Goal: Information Seeking & Learning: Learn about a topic

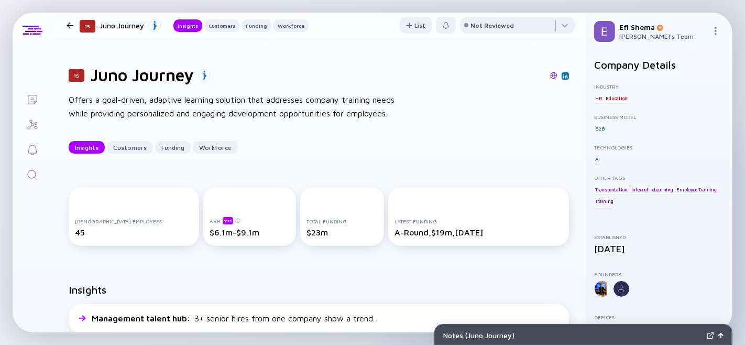
scroll to position [1, 0]
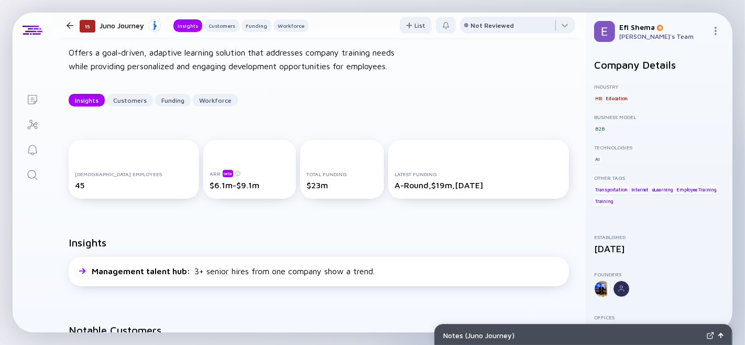
click at [69, 24] on div at bounding box center [70, 25] width 7 height 7
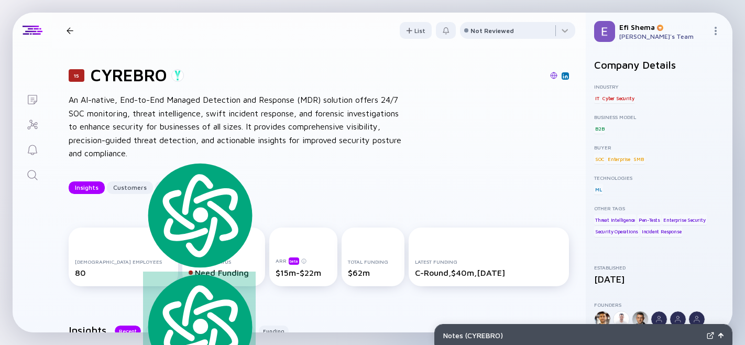
click at [67, 29] on div at bounding box center [70, 30] width 7 height 7
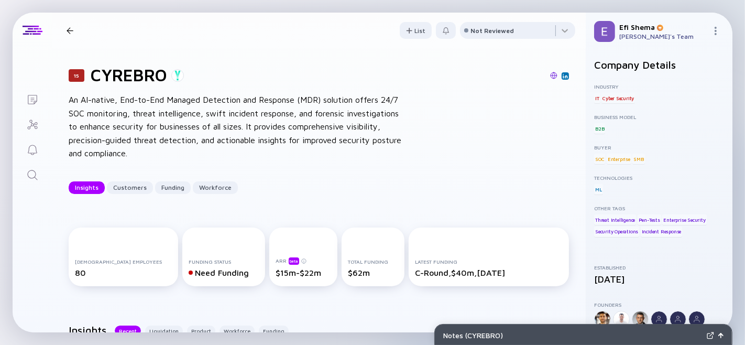
click at [70, 28] on div at bounding box center [70, 30] width 7 height 7
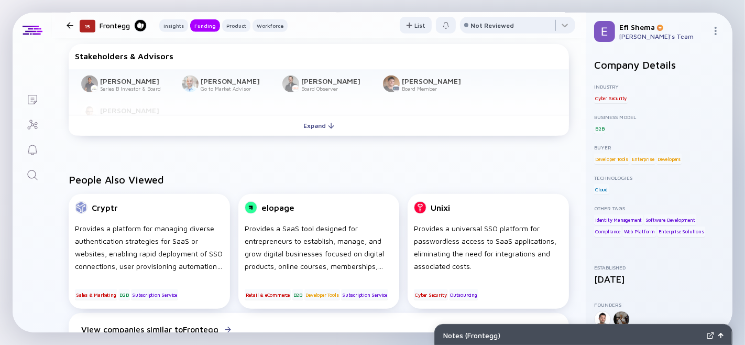
scroll to position [640, 0]
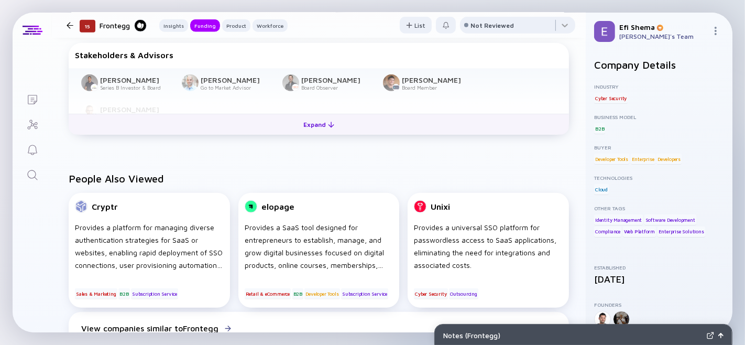
click at [315, 133] on div "Expand" at bounding box center [318, 124] width 43 height 16
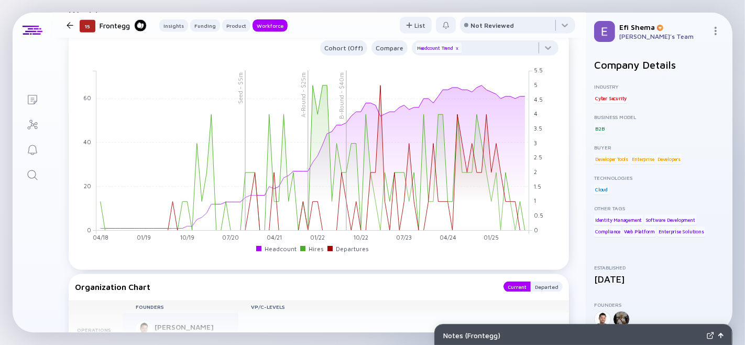
scroll to position [1158, 0]
click at [536, 61] on div at bounding box center [485, 50] width 147 height 21
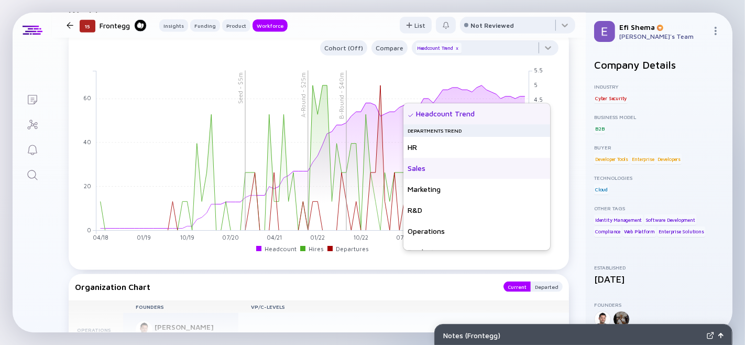
click at [421, 164] on div "Sales" at bounding box center [476, 168] width 147 height 21
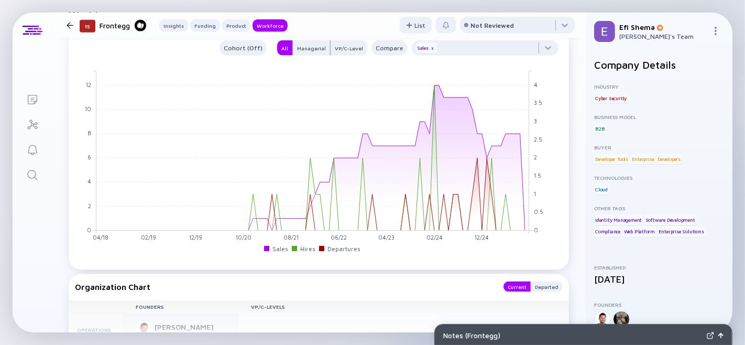
click at [67, 27] on div at bounding box center [70, 25] width 7 height 7
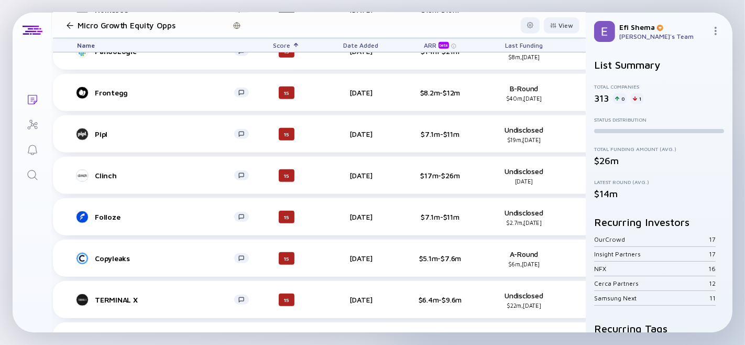
scroll to position [3757, 7]
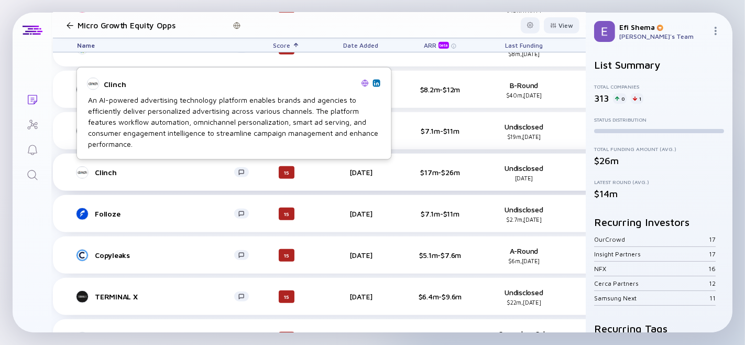
click at [104, 169] on div "Clinch" at bounding box center [164, 172] width 139 height 9
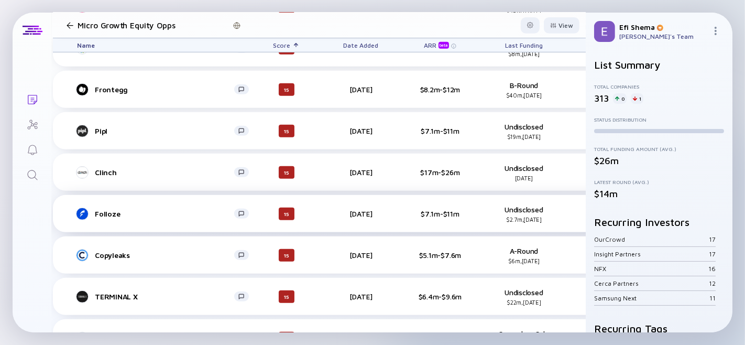
click at [102, 212] on div "Folloze" at bounding box center [164, 213] width 139 height 9
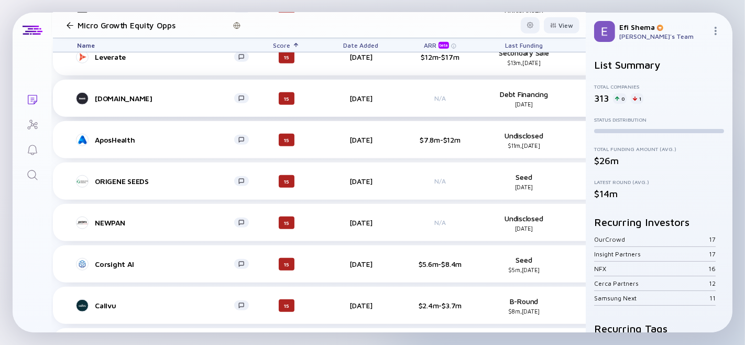
scroll to position [4039, 7]
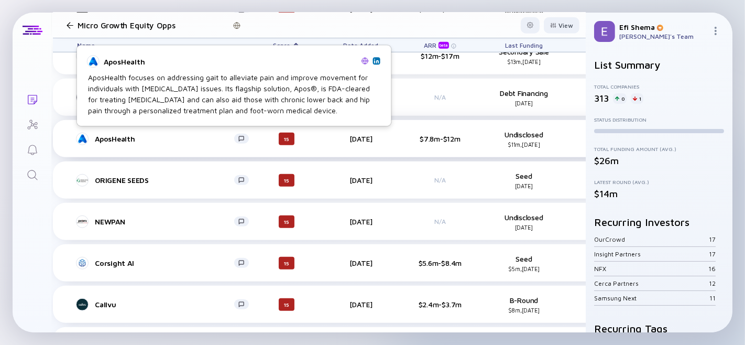
click at [108, 138] on div "AposHealth" at bounding box center [164, 138] width 139 height 9
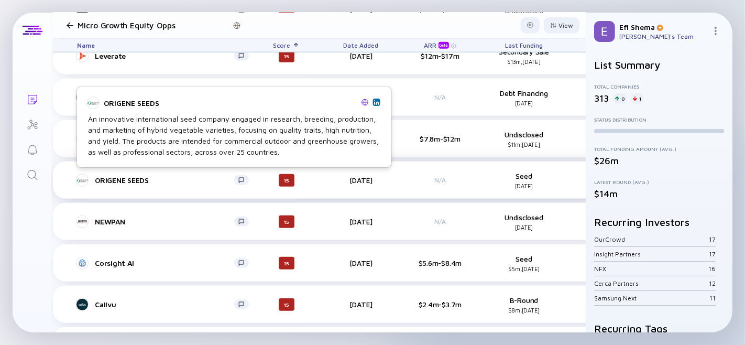
click at [111, 178] on div "ORIGENE SEEDS" at bounding box center [164, 179] width 139 height 9
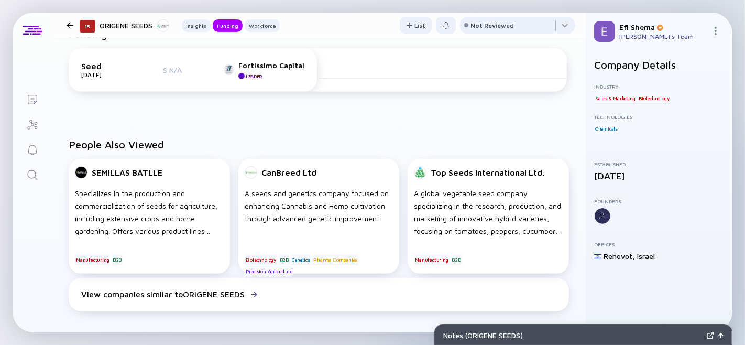
scroll to position [370, 0]
click at [68, 25] on div at bounding box center [70, 25] width 7 height 7
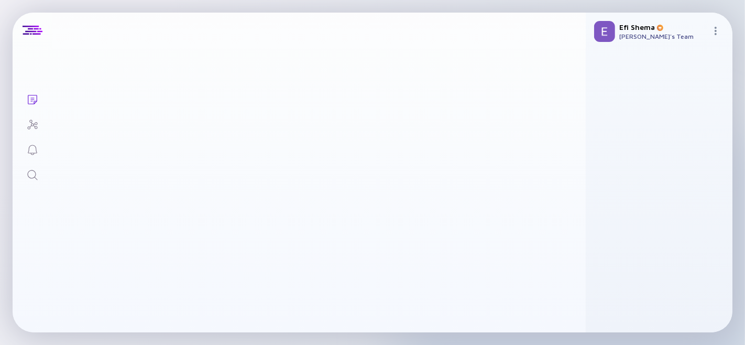
scroll to position [4039, 0]
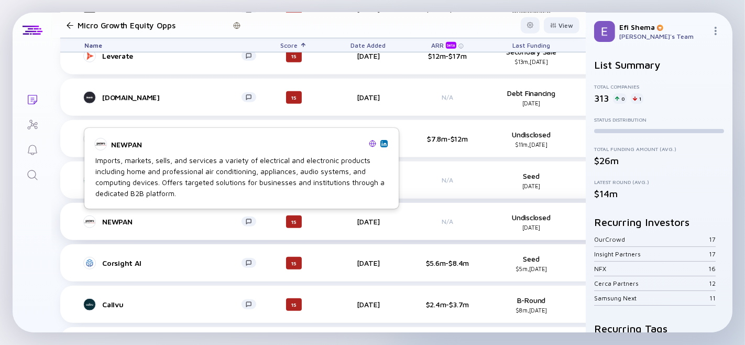
click at [109, 221] on div "NEWPAN" at bounding box center [171, 221] width 139 height 9
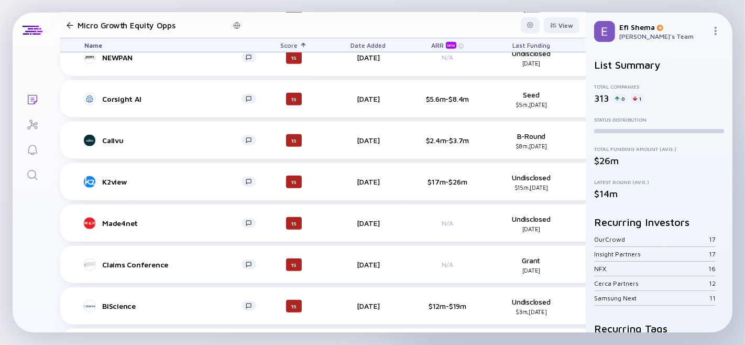
scroll to position [4238, 0]
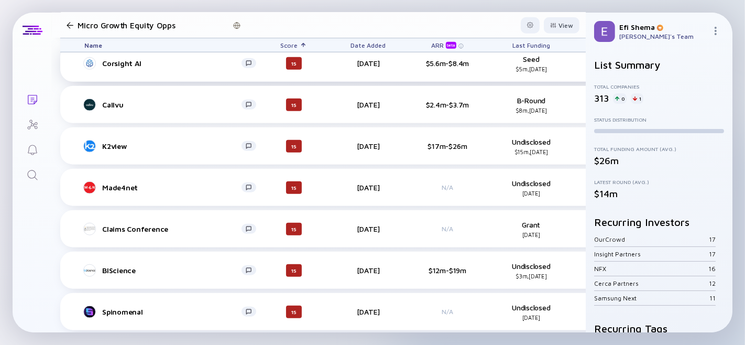
click at [116, 61] on div "Corsight AI" at bounding box center [171, 63] width 139 height 9
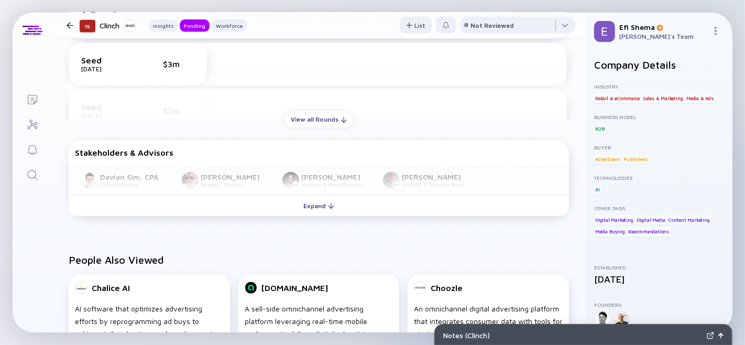
scroll to position [583, 0]
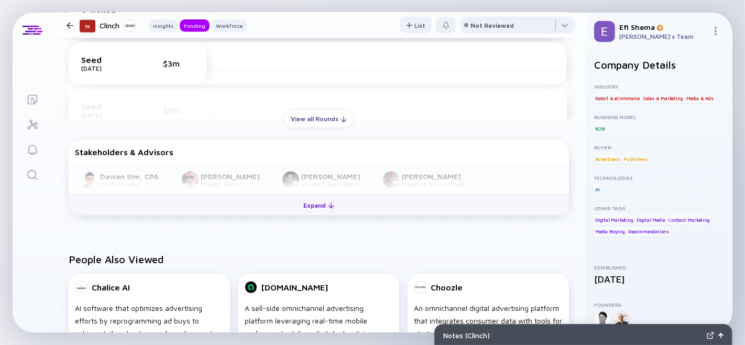
click at [306, 213] on div "Expand" at bounding box center [318, 205] width 43 height 16
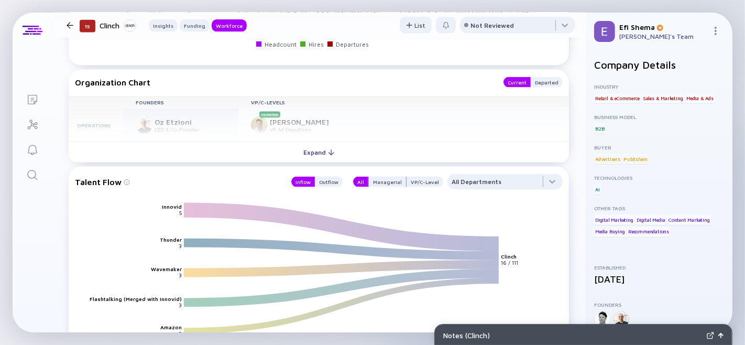
scroll to position [1243, 0]
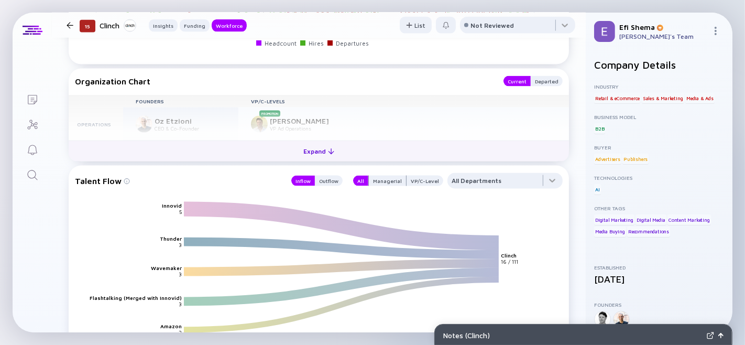
click at [322, 159] on div "Expand" at bounding box center [318, 151] width 43 height 16
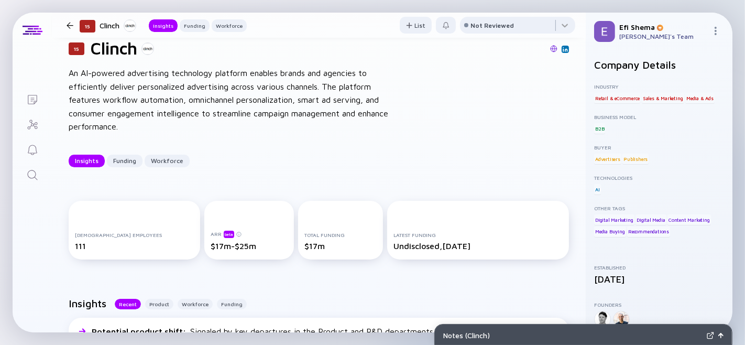
scroll to position [0, 0]
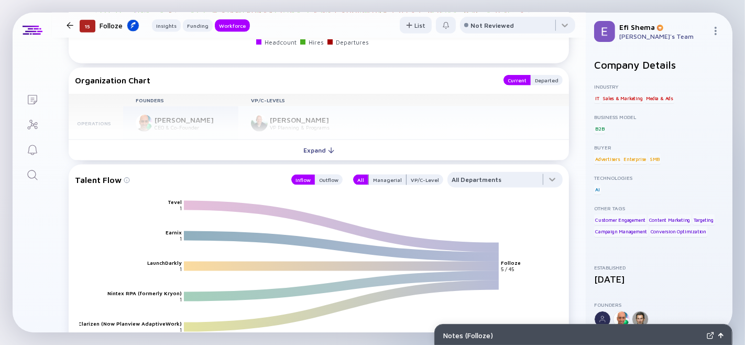
scroll to position [1176, 0]
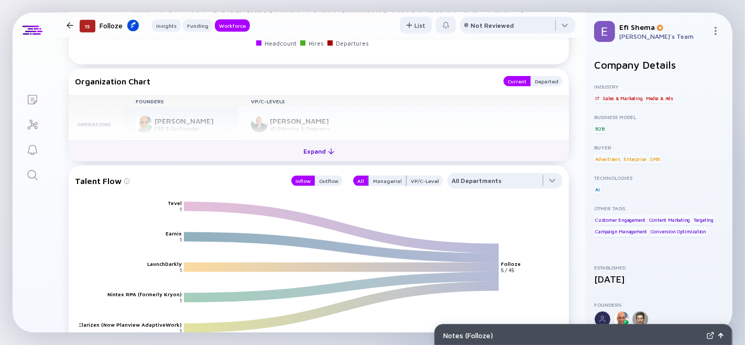
click at [299, 159] on div "Expand" at bounding box center [318, 151] width 43 height 16
click at [299, 159] on div "Alon Gal" at bounding box center [304, 154] width 69 height 9
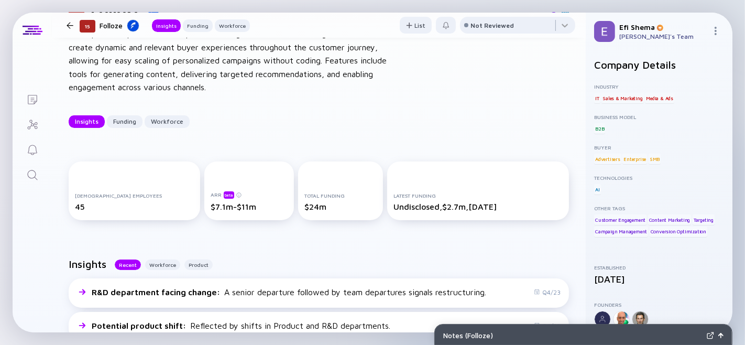
scroll to position [0, 0]
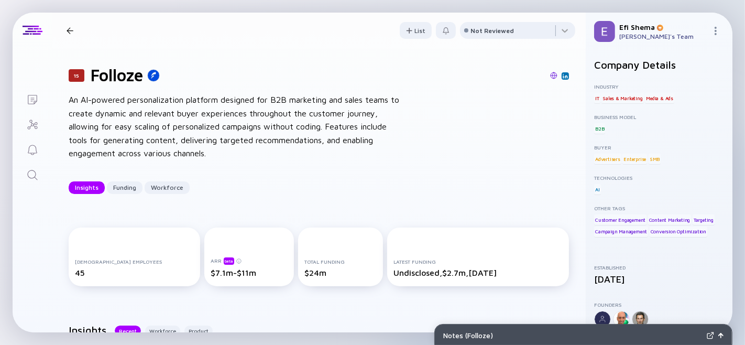
click at [124, 72] on h1 "Folloze" at bounding box center [117, 75] width 52 height 20
type textarea "Folloze"
click at [124, 72] on h1 "Folloze" at bounding box center [117, 75] width 52 height 20
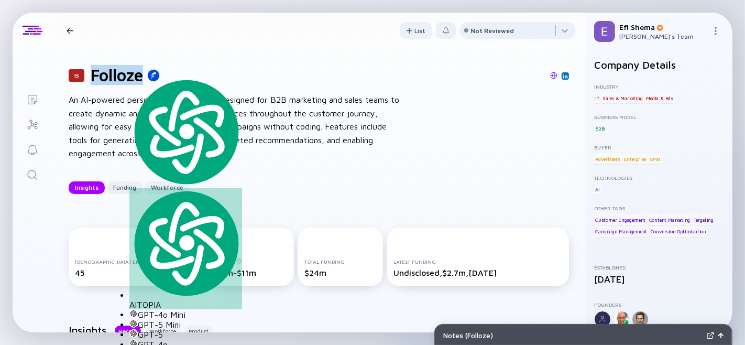
copy h1 "Folloze"
click at [126, 132] on div "An AI-powered personalization platform designed for B2B marketing and sales tea…" at bounding box center [236, 126] width 335 height 67
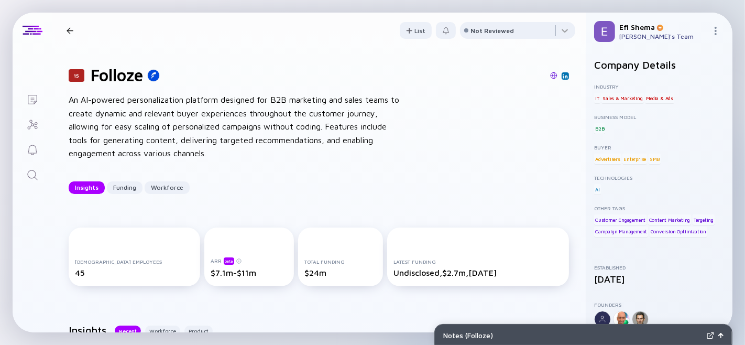
click at [94, 79] on h1 "Folloze" at bounding box center [117, 75] width 52 height 20
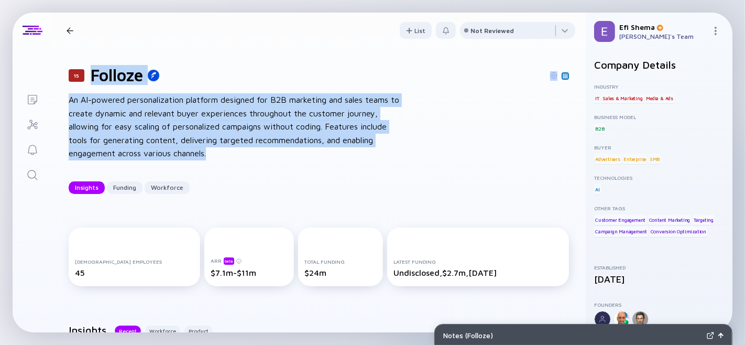
drag, startPoint x: 92, startPoint y: 79, endPoint x: 212, endPoint y: 163, distance: 147.0
click at [212, 163] on div "15 Folloze An AI-powered personalization platform designed for B2B marketing an…" at bounding box center [319, 129] width 534 height 162
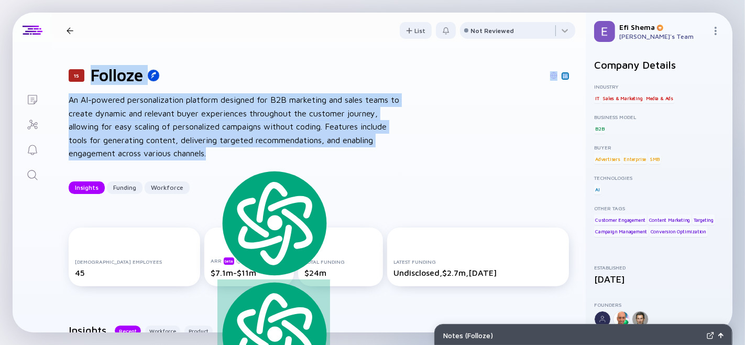
copy div "Folloze An AI-powered personalization platform designed for B2B marketing and s…"
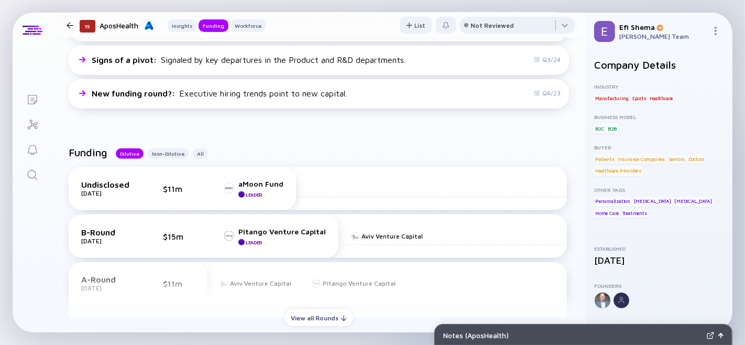
scroll to position [319, 0]
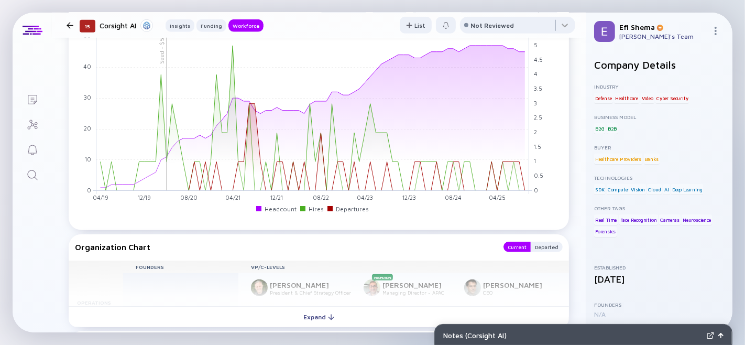
scroll to position [730, 0]
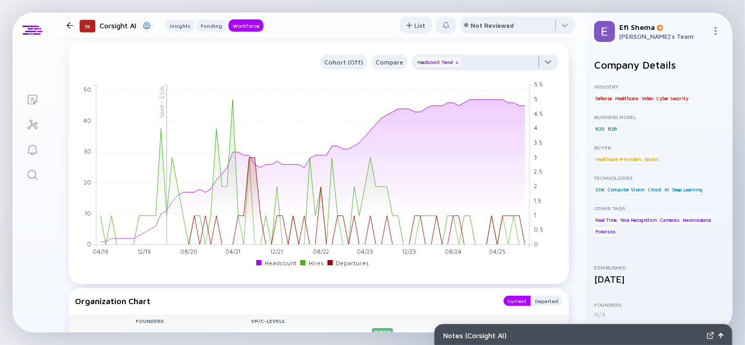
click at [538, 75] on div at bounding box center [485, 64] width 147 height 21
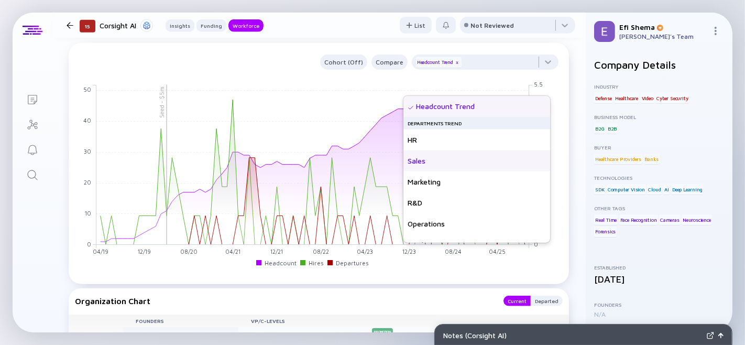
click at [441, 166] on div "Sales" at bounding box center [476, 160] width 147 height 21
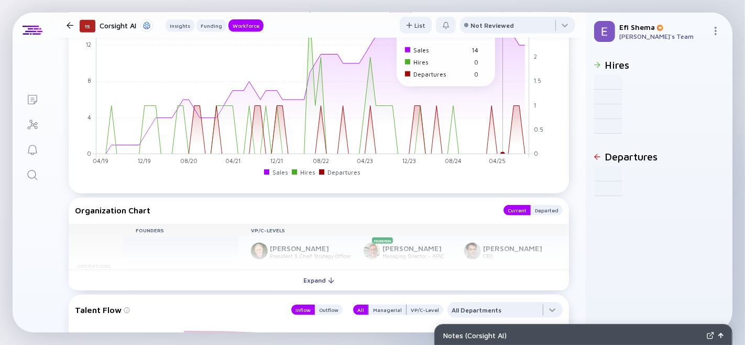
scroll to position [967, 0]
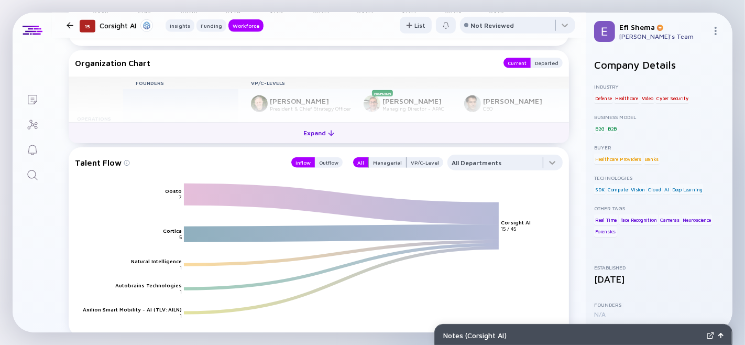
click at [308, 141] on div "Expand" at bounding box center [318, 133] width 43 height 16
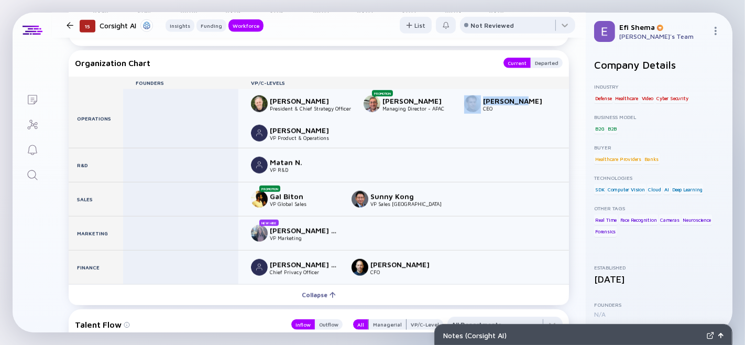
drag, startPoint x: 523, startPoint y: 124, endPoint x: 480, endPoint y: 126, distance: 43.0
type textarea "[PERSON_NAME]"
click at [480, 112] on div "[PERSON_NAME] CEO" at bounding box center [508, 103] width 88 height 17
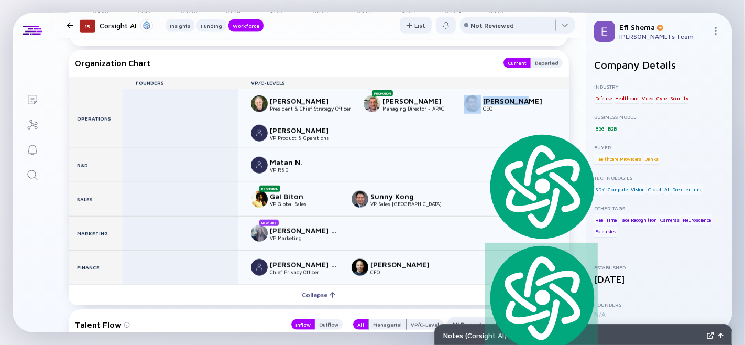
copy div "[PERSON_NAME]"
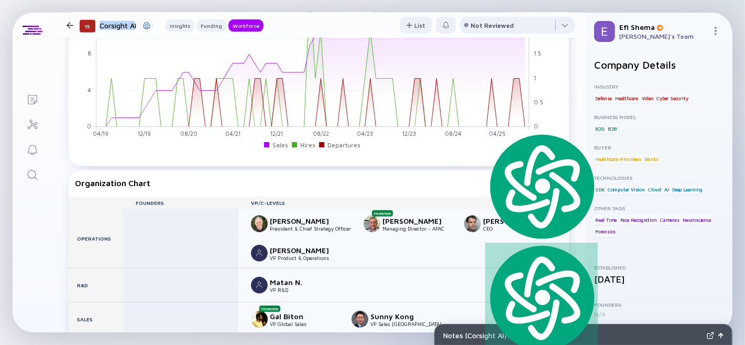
scroll to position [846, 0]
drag, startPoint x: 98, startPoint y: 21, endPoint x: 136, endPoint y: 24, distance: 37.8
click at [136, 24] on div "Corsight AI" at bounding box center [126, 25] width 53 height 13
copy div "Corsight AI"
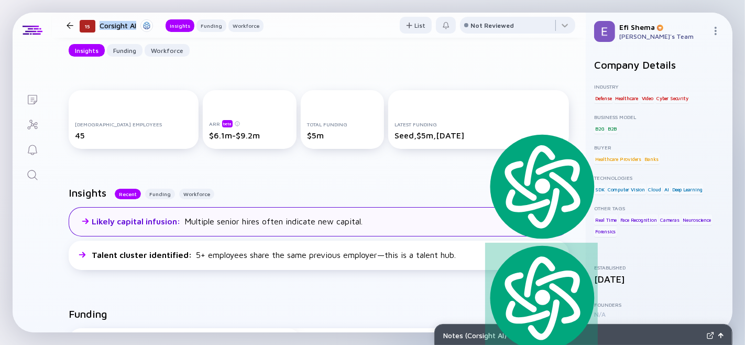
scroll to position [0, 0]
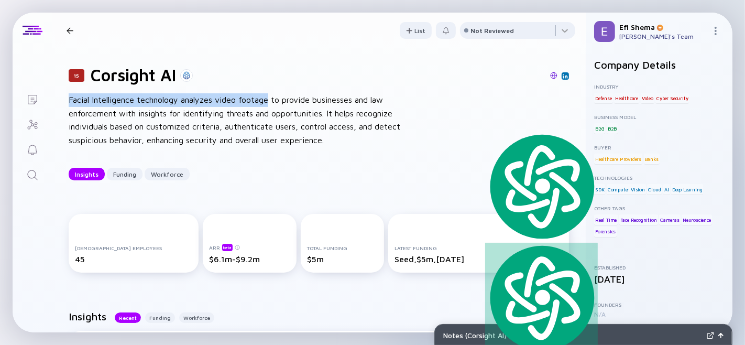
drag, startPoint x: 70, startPoint y: 106, endPoint x: 269, endPoint y: 104, distance: 199.0
click at [269, 104] on div "Facial Intelligence technology analyzes video footage to provide businesses and…" at bounding box center [236, 119] width 335 height 53
copy div "Facial Intelligence technology analyzes video footage"
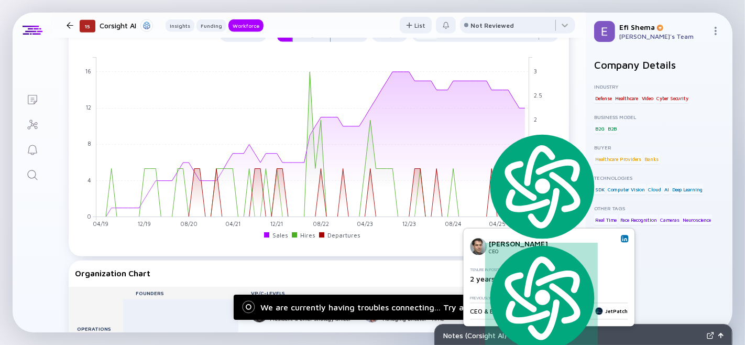
scroll to position [756, 0]
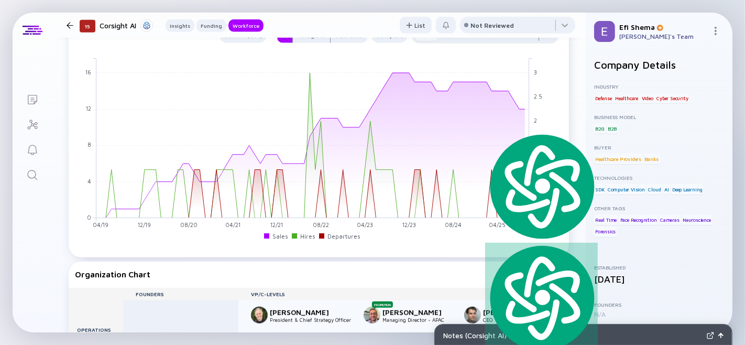
click at [538, 49] on div at bounding box center [485, 38] width 147 height 21
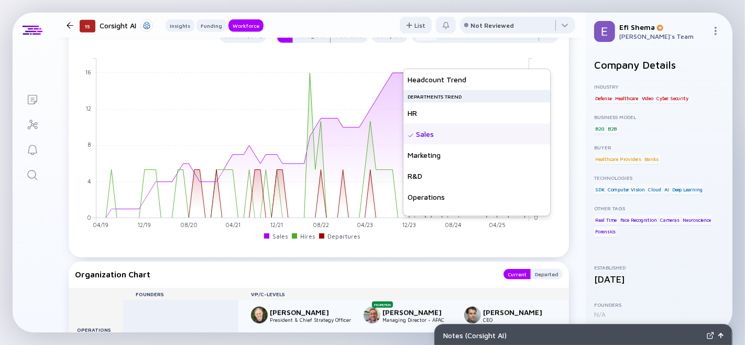
click at [410, 137] on div "Sales" at bounding box center [476, 134] width 147 height 21
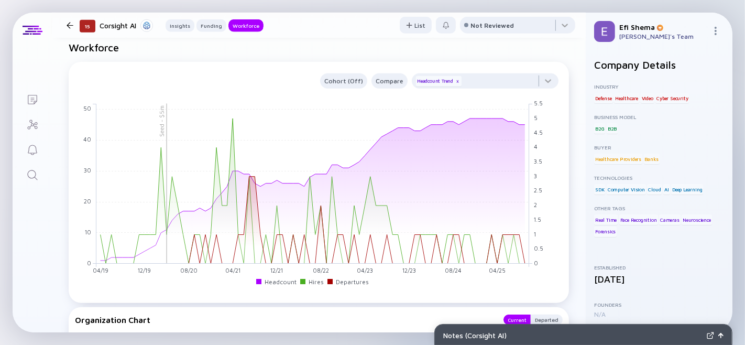
scroll to position [711, 0]
